Goal: Navigation & Orientation: Find specific page/section

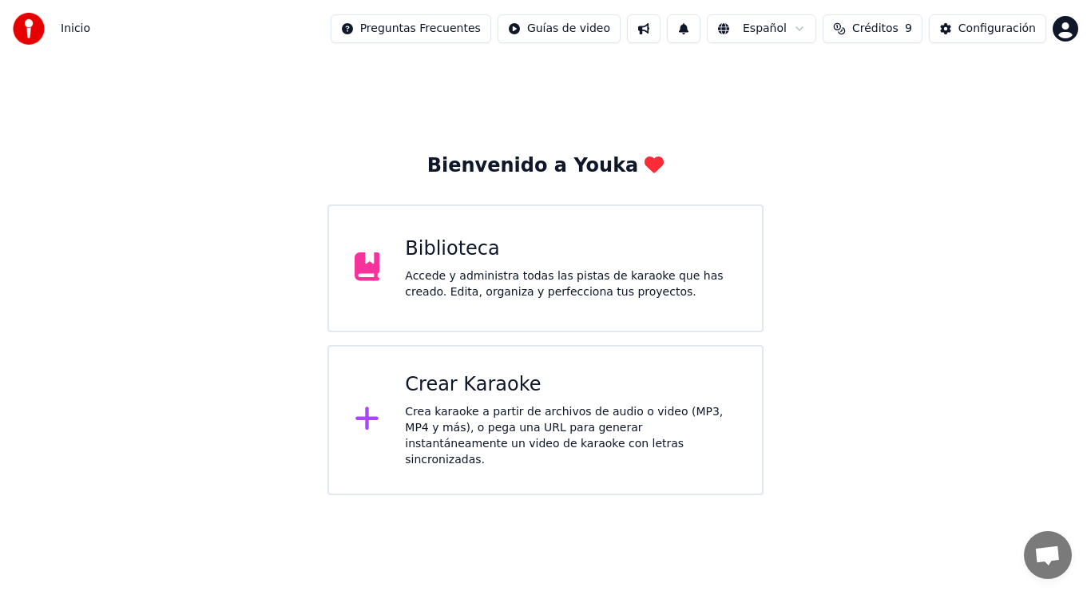
click at [582, 296] on div "Accede y administra todas las pistas de karaoke que has creado. Edita, organiza…" at bounding box center [571, 284] width 332 height 32
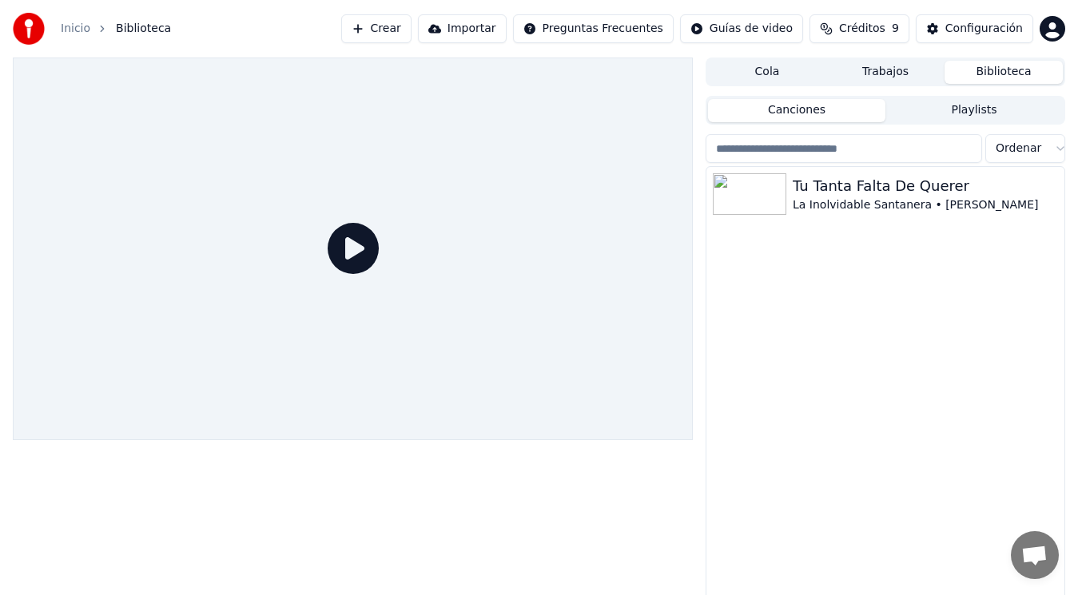
click at [403, 31] on button "Crear" at bounding box center [376, 28] width 70 height 29
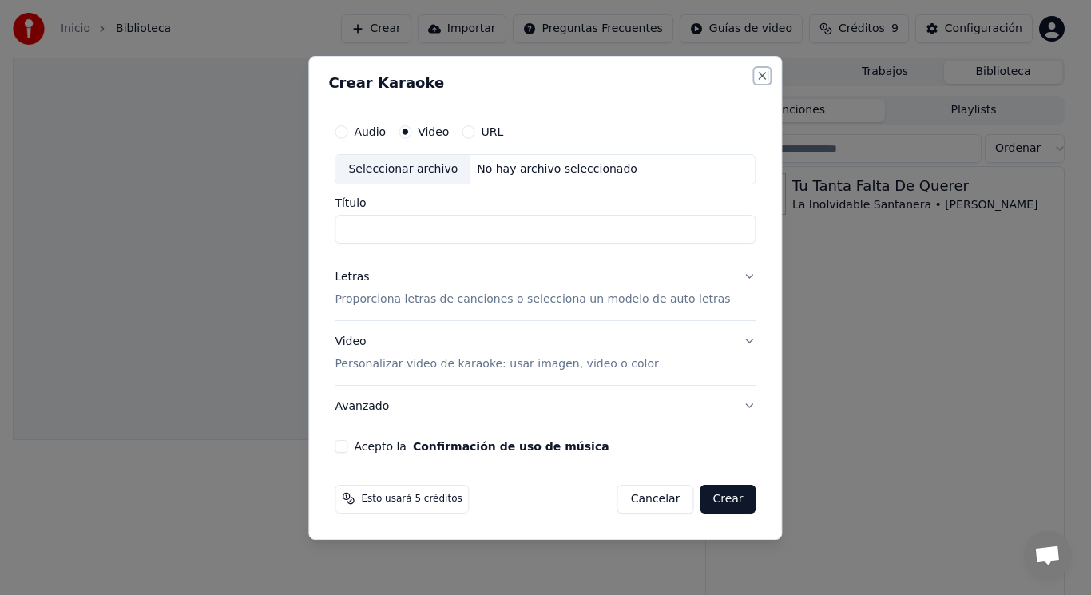
click at [757, 75] on button "Close" at bounding box center [763, 76] width 13 height 13
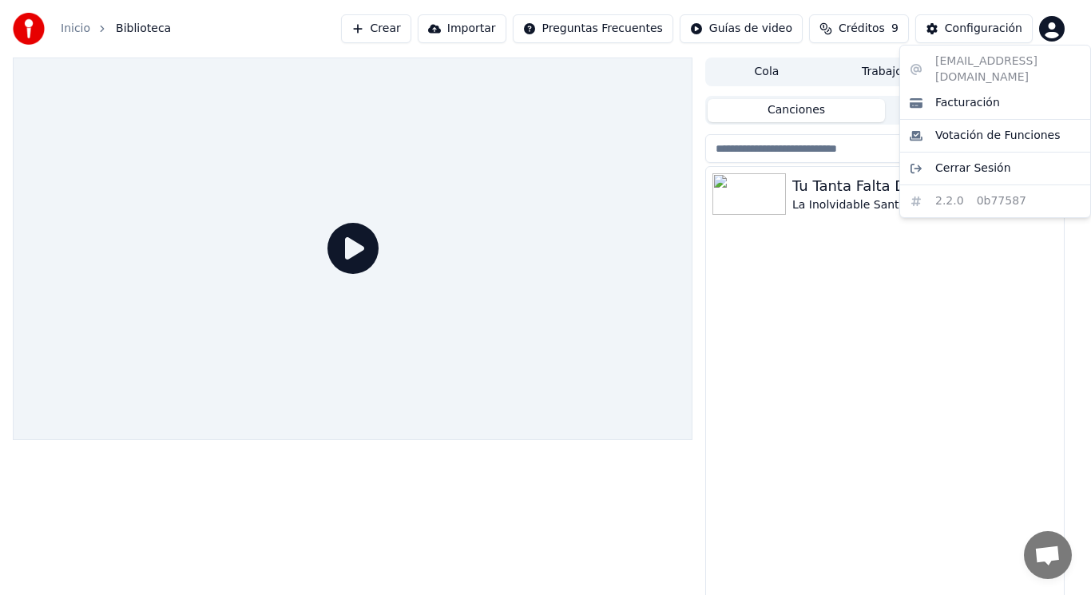
click at [1049, 36] on html "Inicio Biblioteca Crear Importar Preguntas Frecuentes Guías de video Créditos 9…" at bounding box center [545, 297] width 1091 height 595
click at [974, 95] on span "Facturación" at bounding box center [968, 103] width 65 height 16
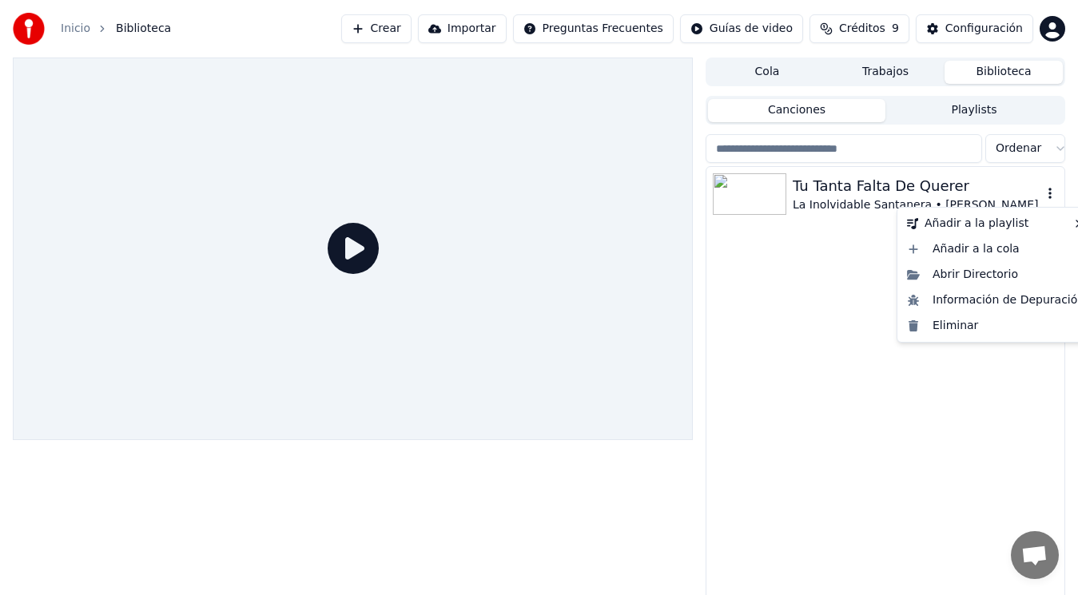
click at [1048, 191] on icon "button" at bounding box center [1050, 193] width 16 height 13
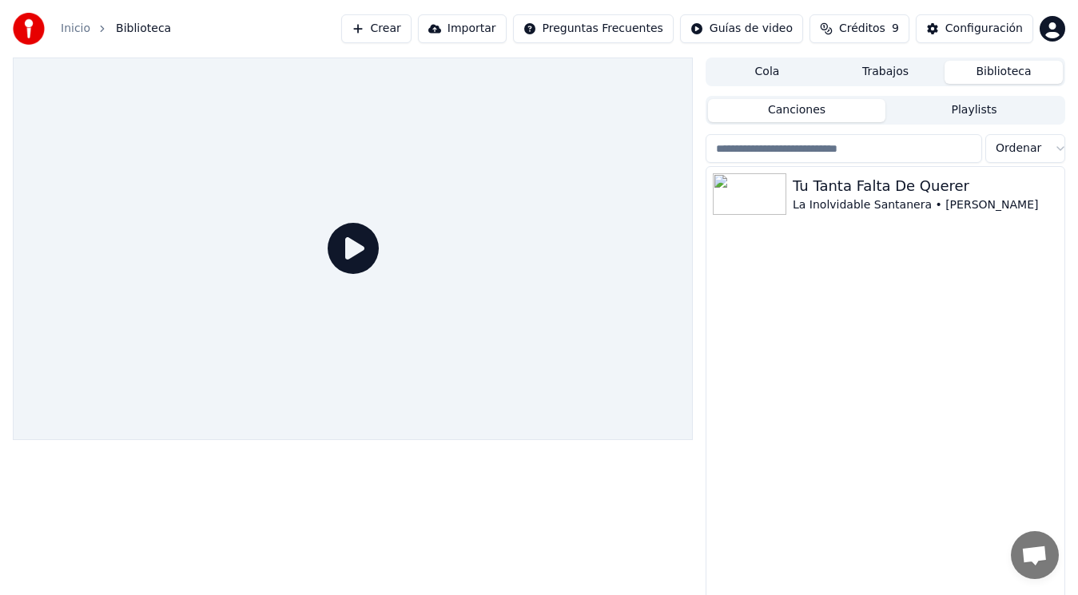
click at [1029, 77] on button "Biblioteca" at bounding box center [1003, 72] width 118 height 23
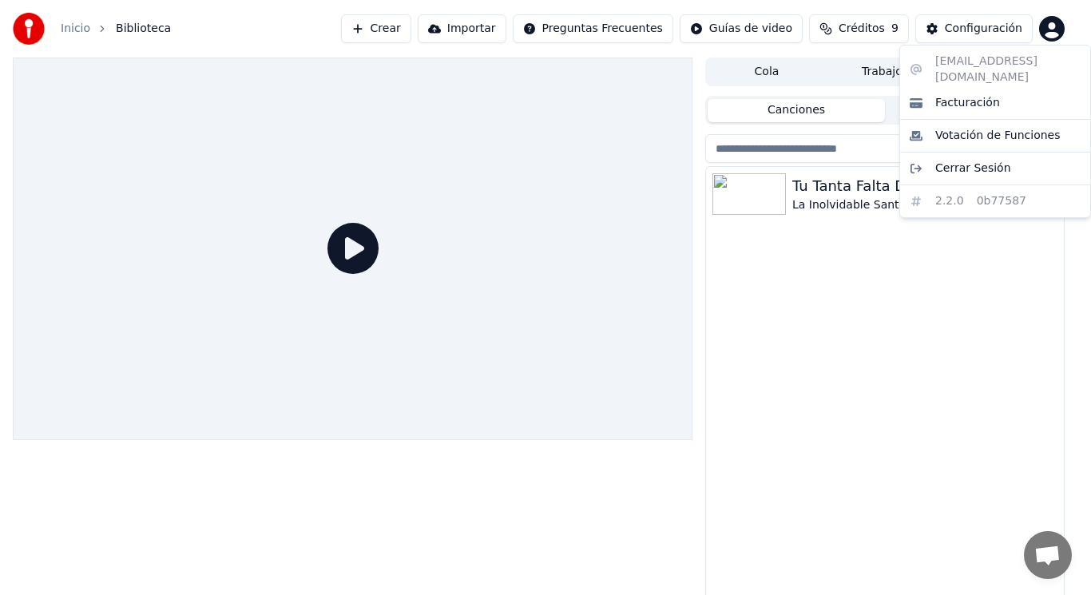
click at [1048, 38] on html "Inicio Biblioteca Crear Importar Preguntas Frecuentes Guías de video Créditos 9…" at bounding box center [545, 297] width 1091 height 595
click at [1026, 66] on div "[EMAIL_ADDRESS][DOMAIN_NAME] Facturación Votación de Funciones Cerrar Sesión 2.…" at bounding box center [996, 131] width 192 height 173
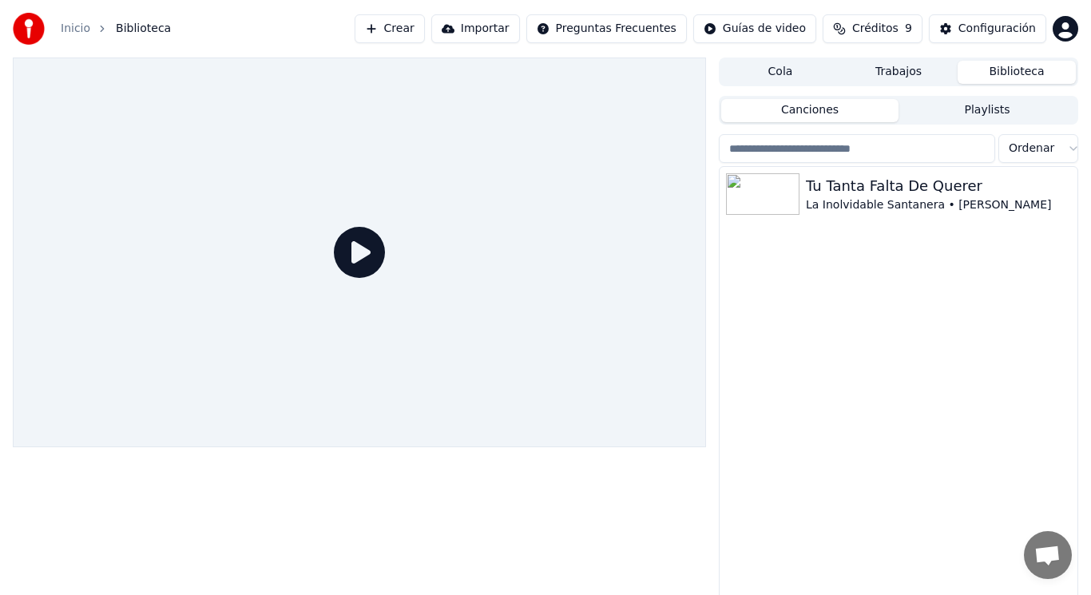
click at [959, 27] on html "Inicio Biblioteca Crear Importar Preguntas Frecuentes Guías de video Créditos 9…" at bounding box center [545, 297] width 1091 height 595
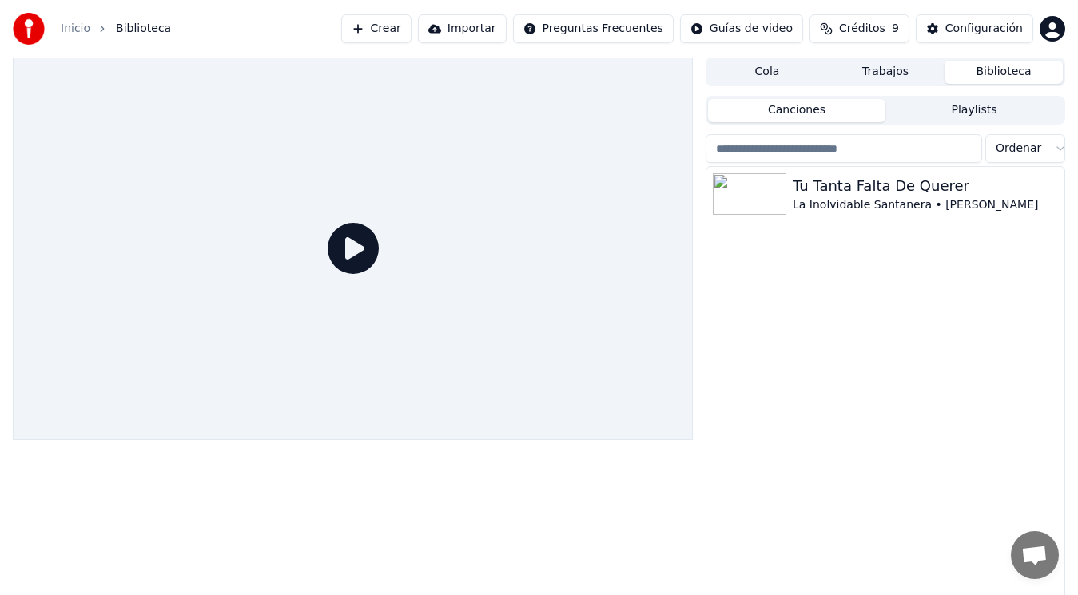
click at [959, 27] on div "Configuración" at bounding box center [983, 29] width 77 height 16
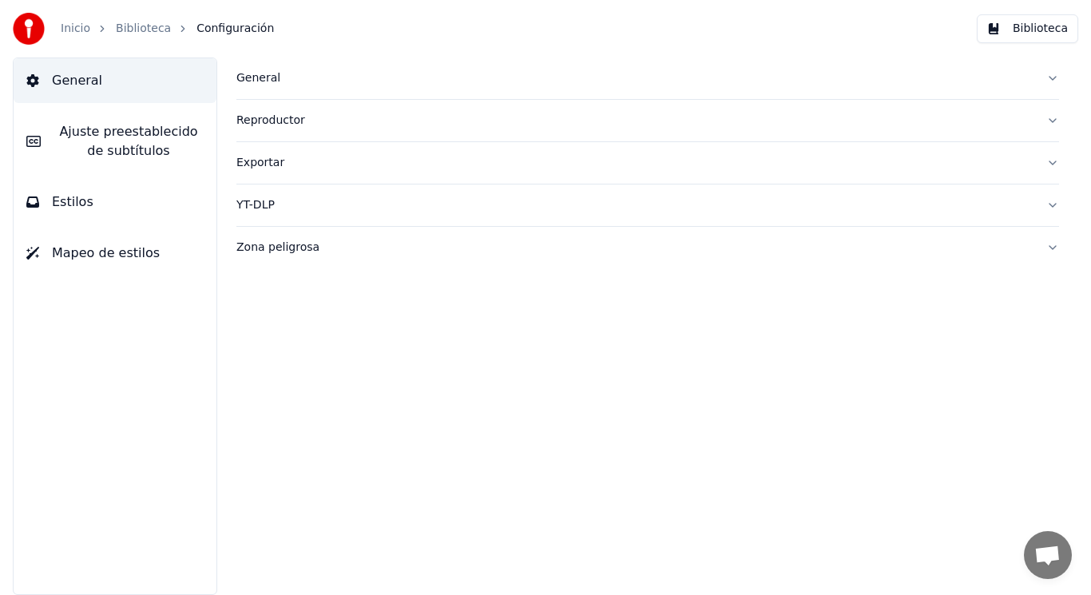
click at [70, 82] on span "General" at bounding box center [77, 80] width 50 height 19
click at [35, 85] on icon at bounding box center [32, 80] width 12 height 13
click at [217, 36] on span "Configuración" at bounding box center [235, 29] width 77 height 16
click at [66, 34] on link "Inicio" at bounding box center [76, 29] width 30 height 16
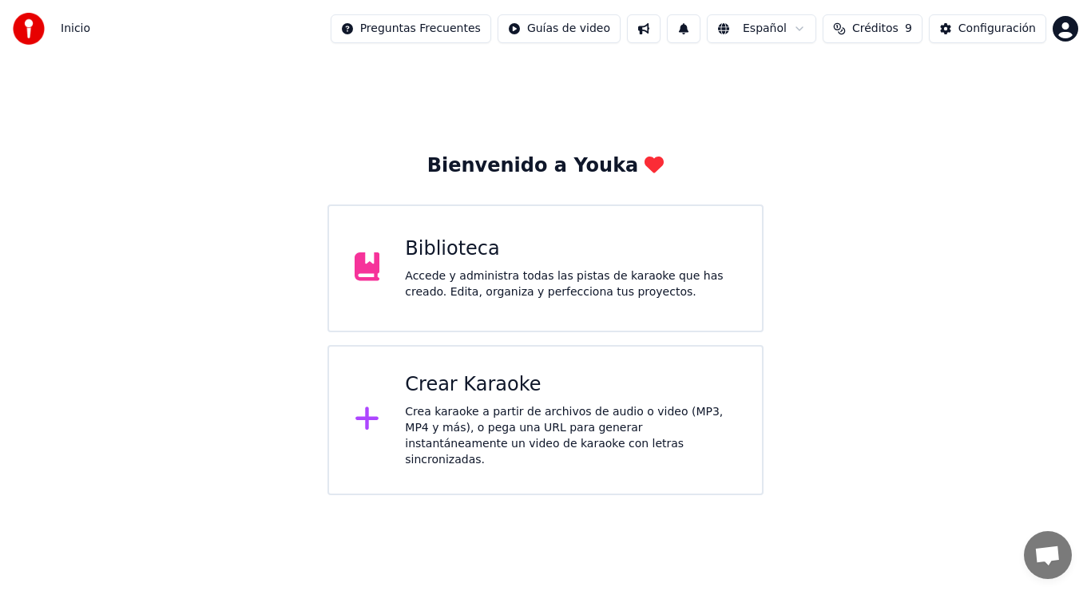
drag, startPoint x: 939, startPoint y: 93, endPoint x: 962, endPoint y: 87, distance: 24.0
click at [962, 87] on div "Bienvenido a Youka Biblioteca Accede y administra todas las pistas de karaoke q…" at bounding box center [545, 277] width 1091 height 438
click at [1044, 557] on span "Chat abierto" at bounding box center [1048, 557] width 26 height 22
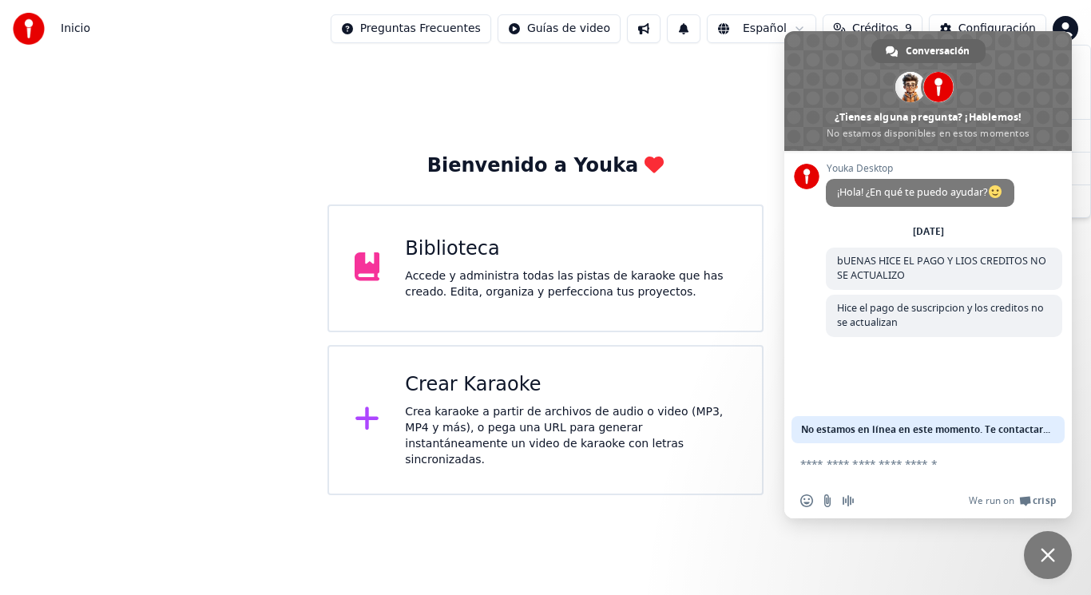
click at [1071, 24] on html "Inicio Preguntas Frecuentes Guías de video Español Créditos 9 Configuración Bie…" at bounding box center [545, 247] width 1091 height 495
click at [735, 77] on html "Inicio Preguntas Frecuentes Guías de video Español Créditos 9 Configuración Bie…" at bounding box center [545, 247] width 1091 height 495
click at [741, 80] on div "Bienvenido a Youka Biblioteca Accede y administra todas las pistas de karaoke q…" at bounding box center [545, 277] width 1091 height 438
click at [1060, 562] on span "Cerrar el chat" at bounding box center [1048, 555] width 48 height 48
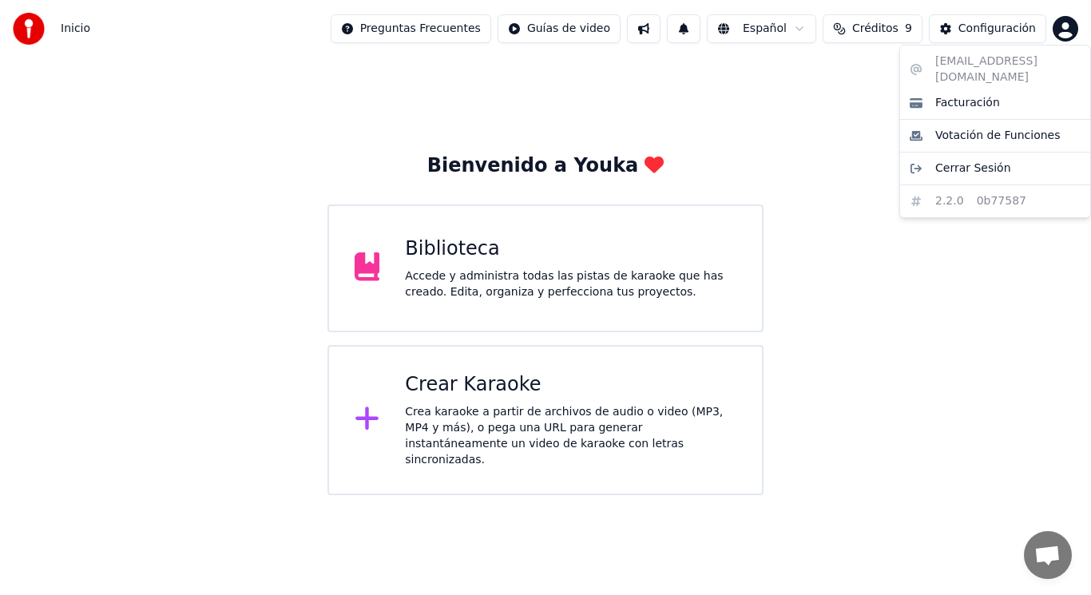
click at [1064, 24] on html "Inicio Preguntas Frecuentes Guías de video Español Créditos 9 Configuración Bie…" at bounding box center [545, 247] width 1091 height 495
click at [970, 187] on div "[EMAIL_ADDRESS][DOMAIN_NAME] Facturación Votación de Funciones Cerrar Sesión 2.…" at bounding box center [996, 131] width 192 height 173
